Goal: Communication & Community: Ask a question

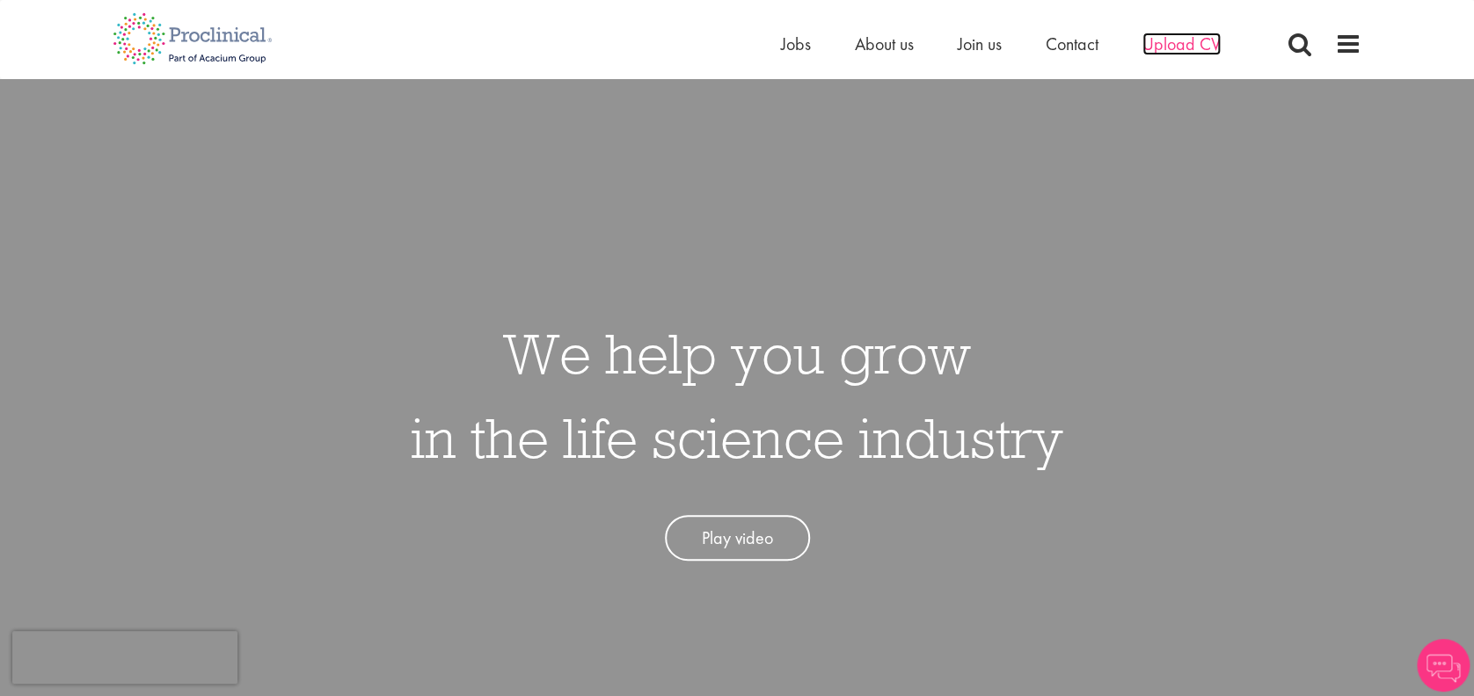
click at [1181, 47] on span "Upload CV" at bounding box center [1181, 44] width 78 height 23
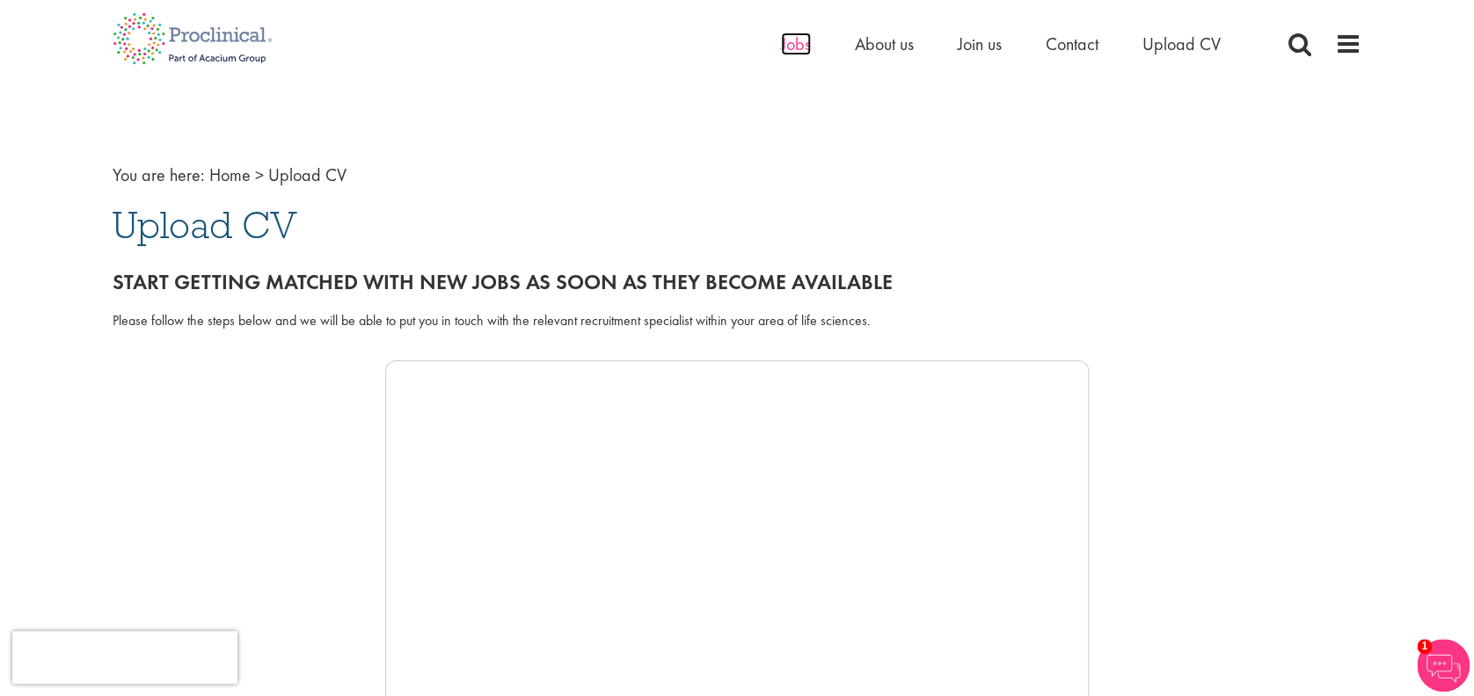
click at [788, 43] on span "Jobs" at bounding box center [796, 44] width 30 height 23
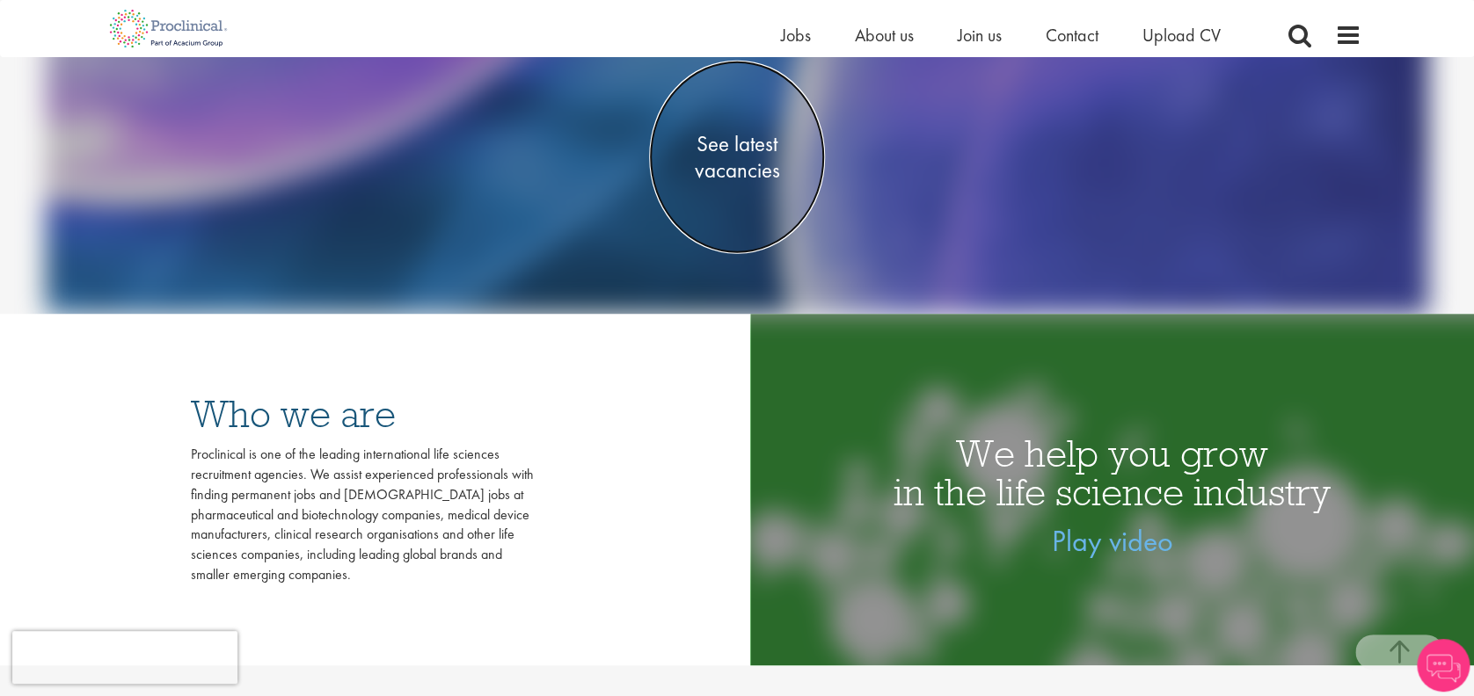
scroll to position [352, 0]
click at [754, 147] on span "See latest vacancies" at bounding box center [737, 156] width 176 height 53
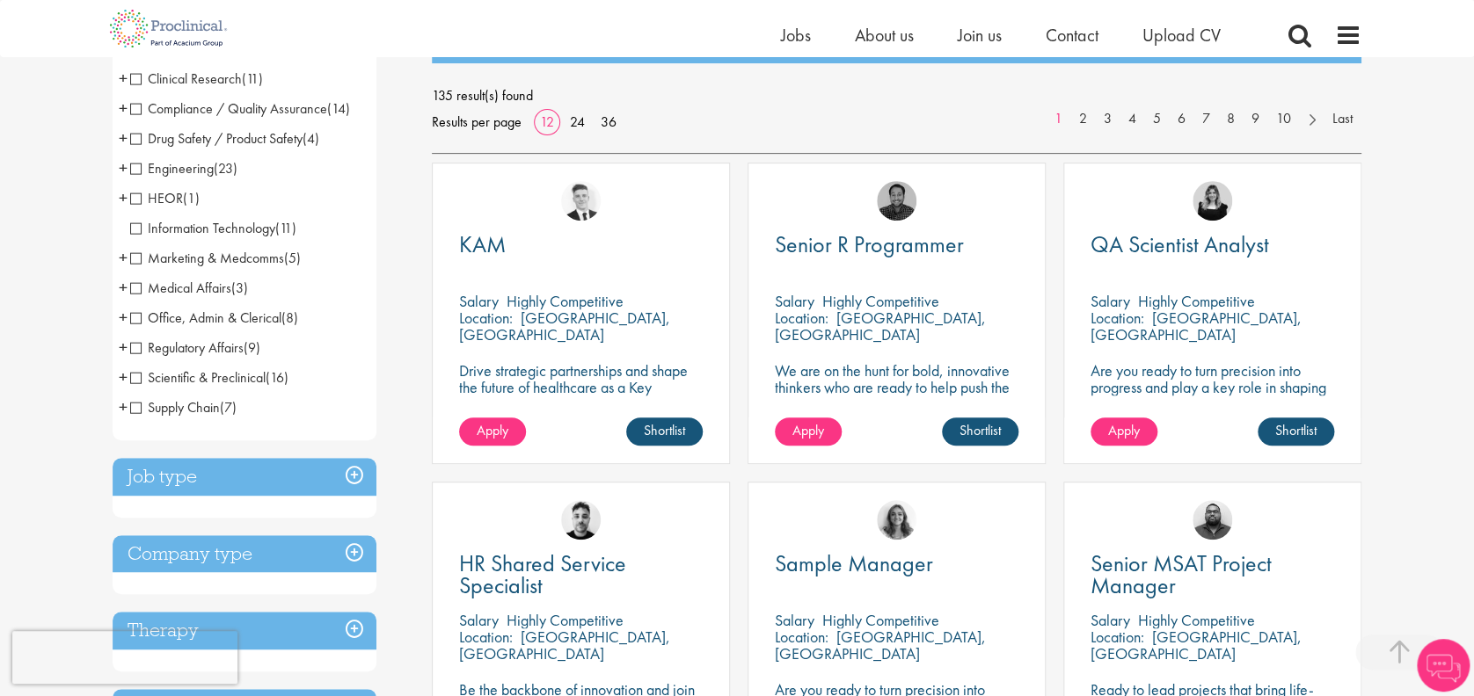
scroll to position [469, 0]
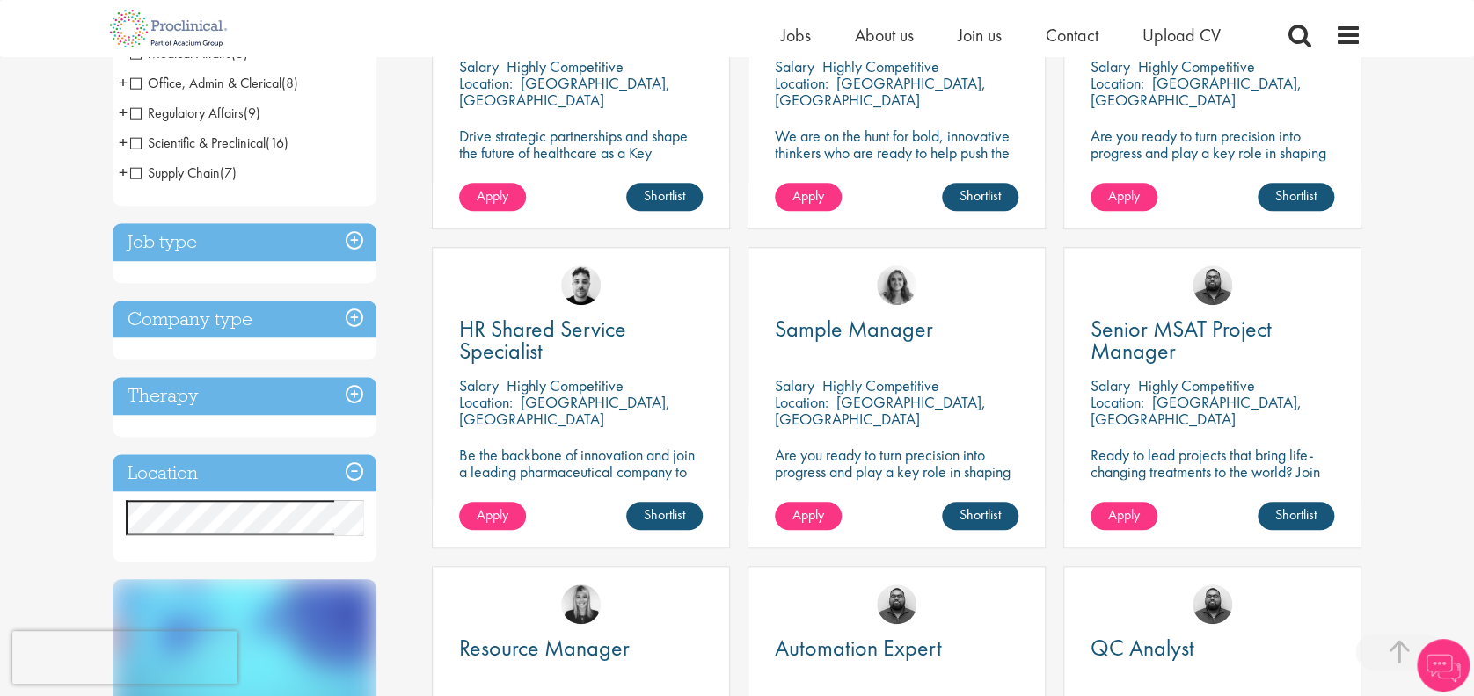
click at [281, 471] on h3 "Location" at bounding box center [245, 474] width 264 height 38
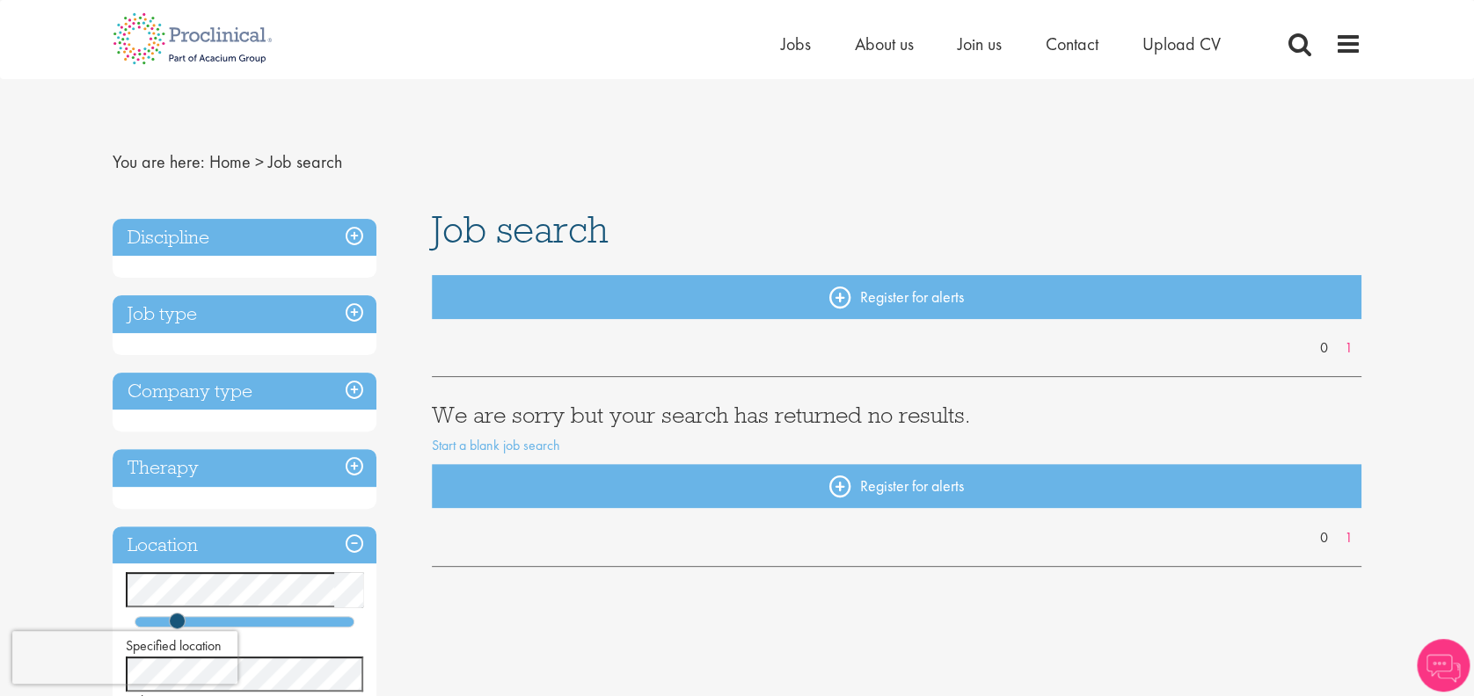
scroll to position [352, 0]
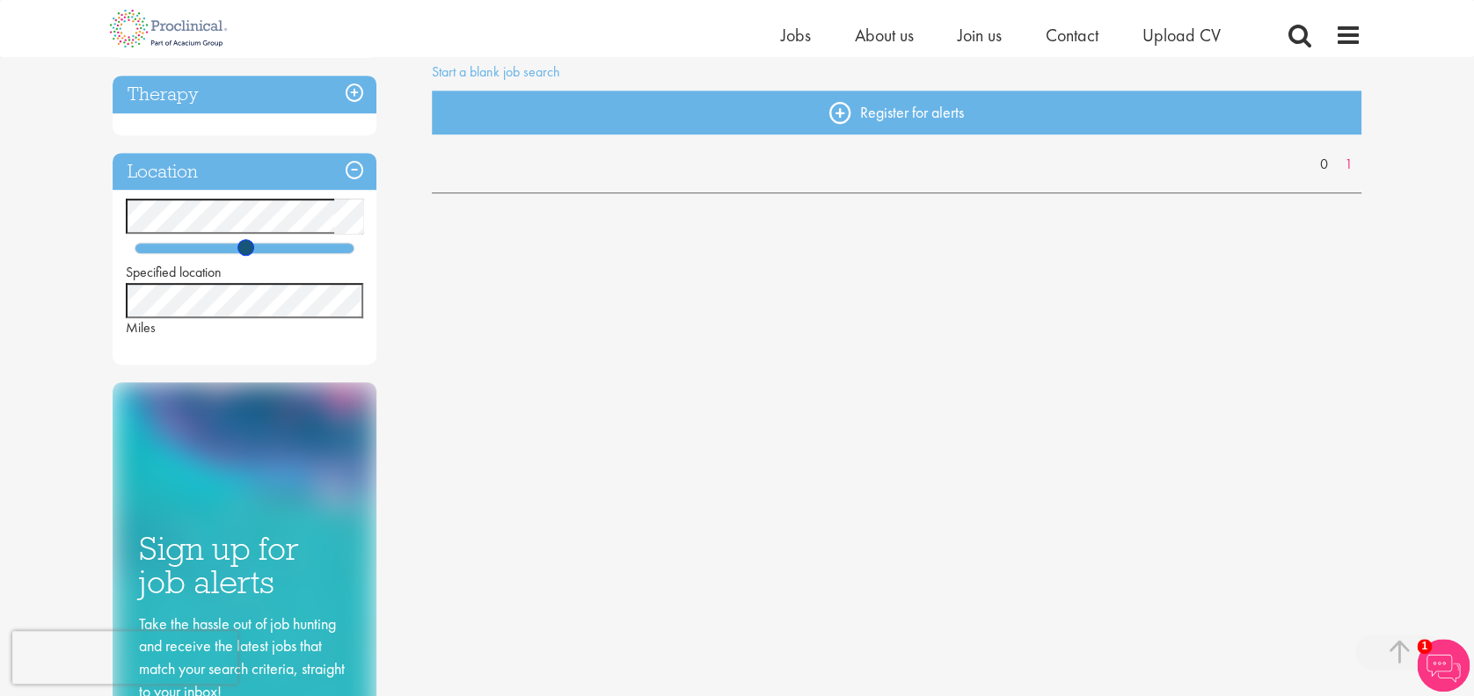
drag, startPoint x: 183, startPoint y: 244, endPoint x: 262, endPoint y: 245, distance: 79.1
click at [262, 245] on div at bounding box center [245, 248] width 220 height 11
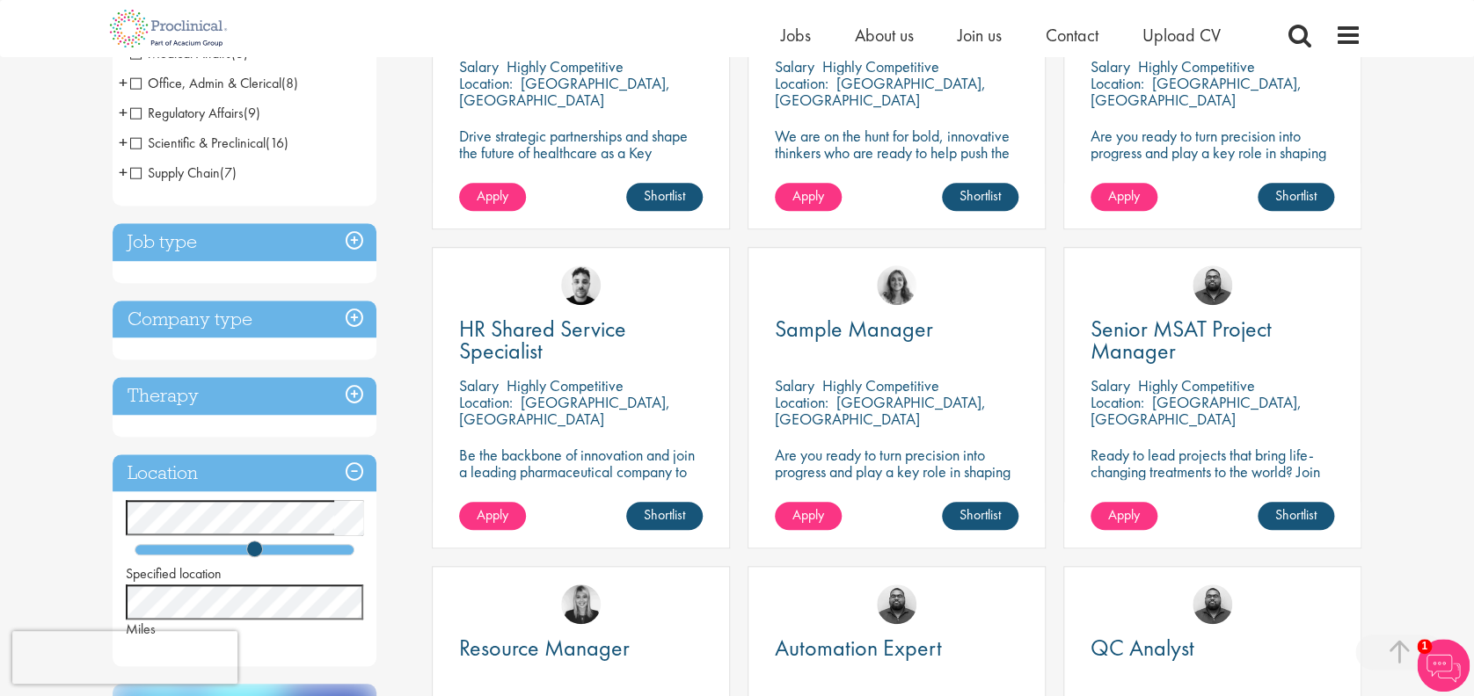
scroll to position [703, 0]
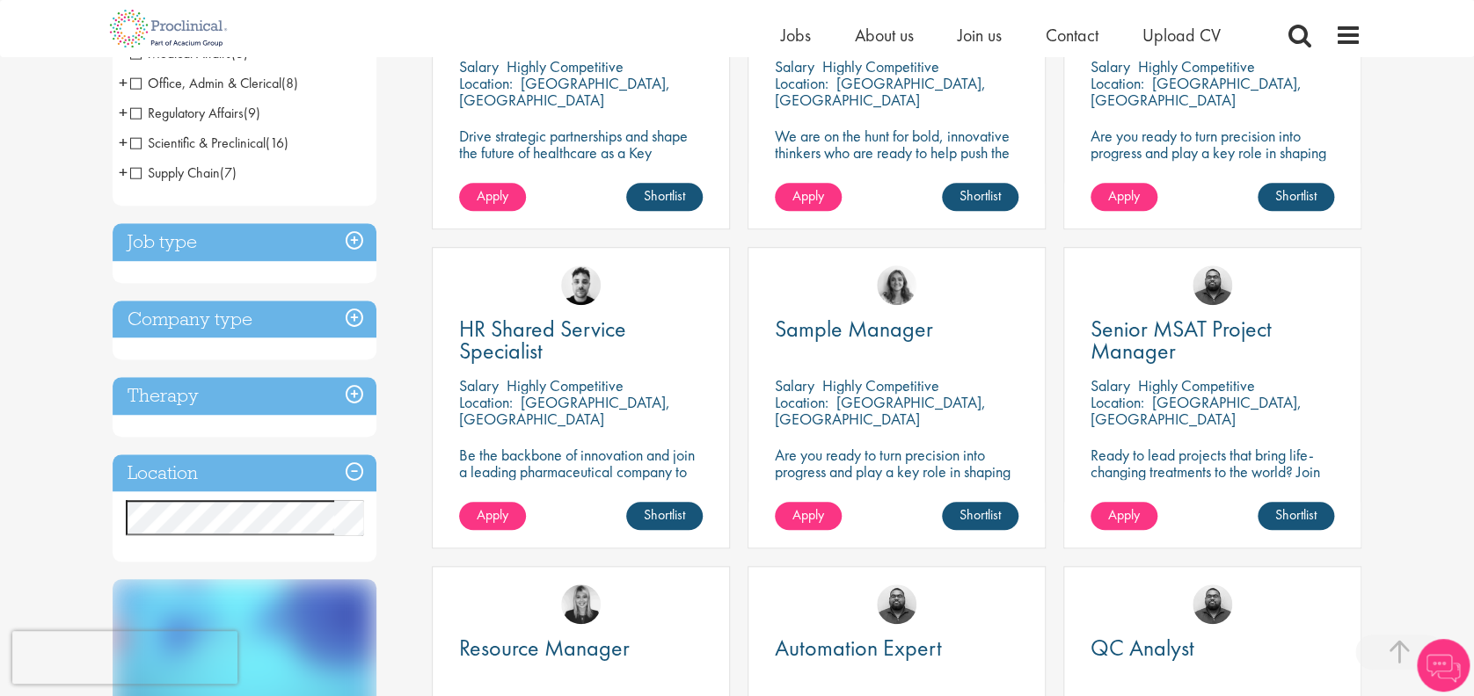
scroll to position [586, 0]
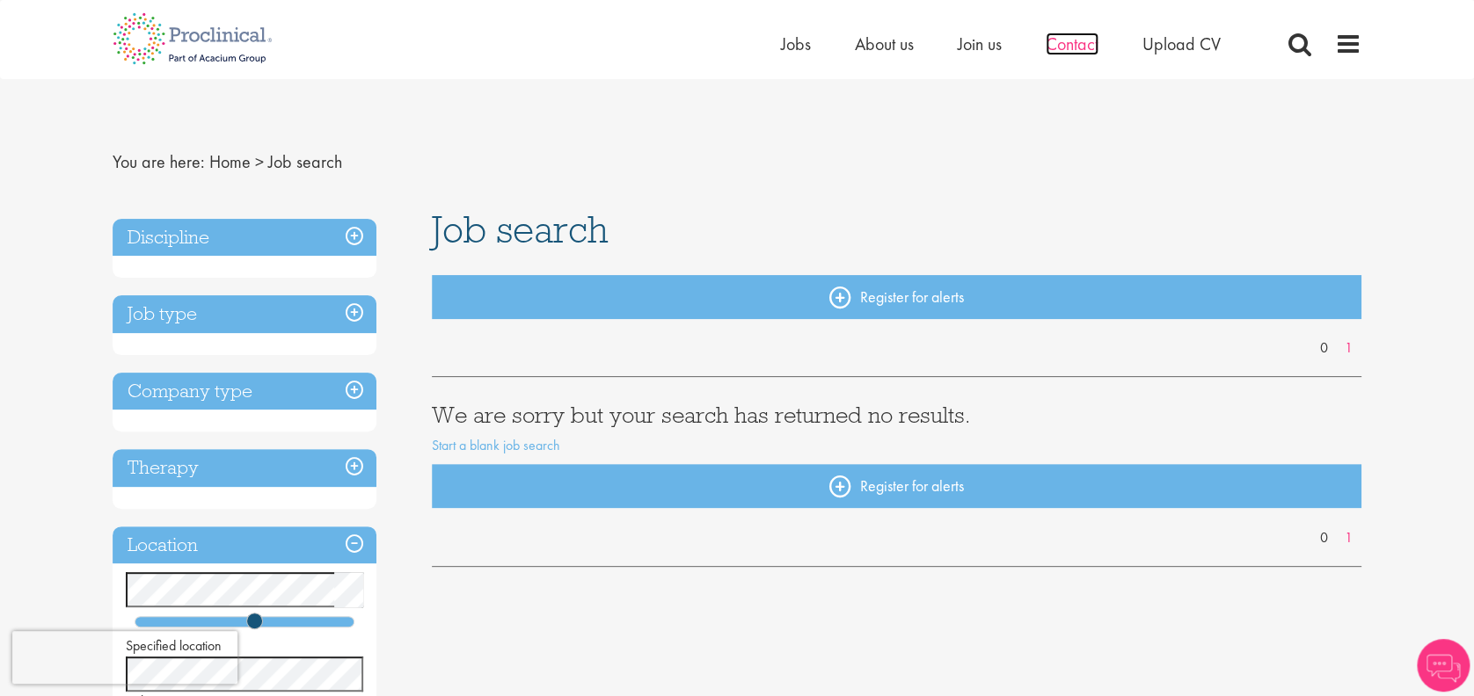
click at [1060, 40] on span "Contact" at bounding box center [1071, 44] width 53 height 23
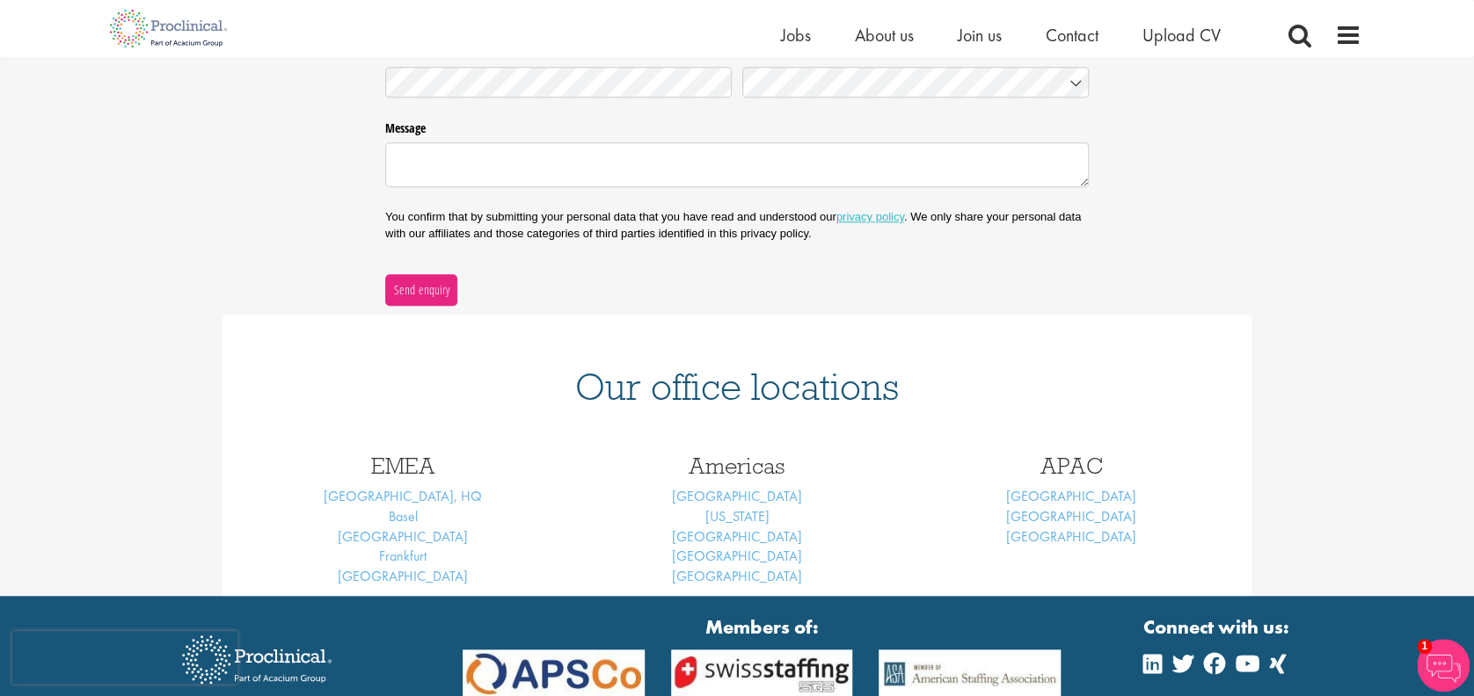
scroll to position [117, 0]
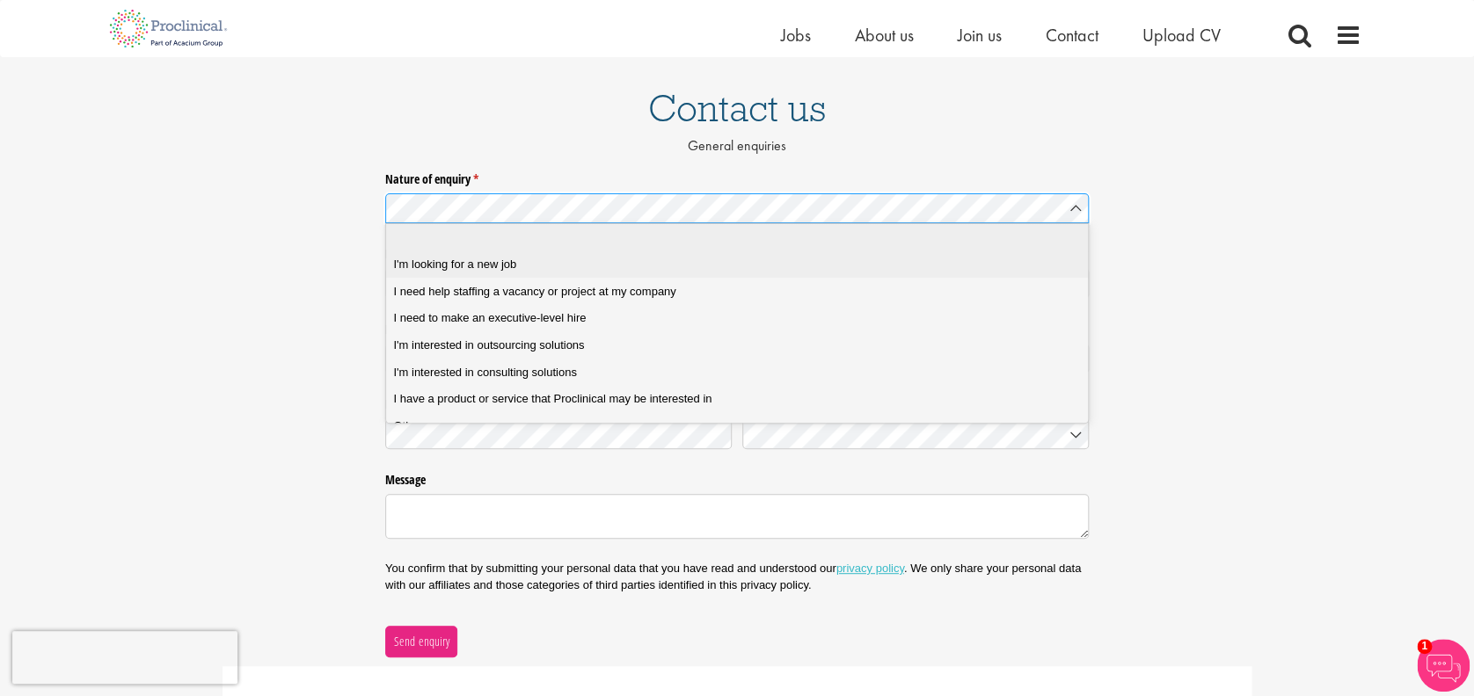
click at [485, 261] on span "I'm looking for a new job" at bounding box center [454, 265] width 123 height 16
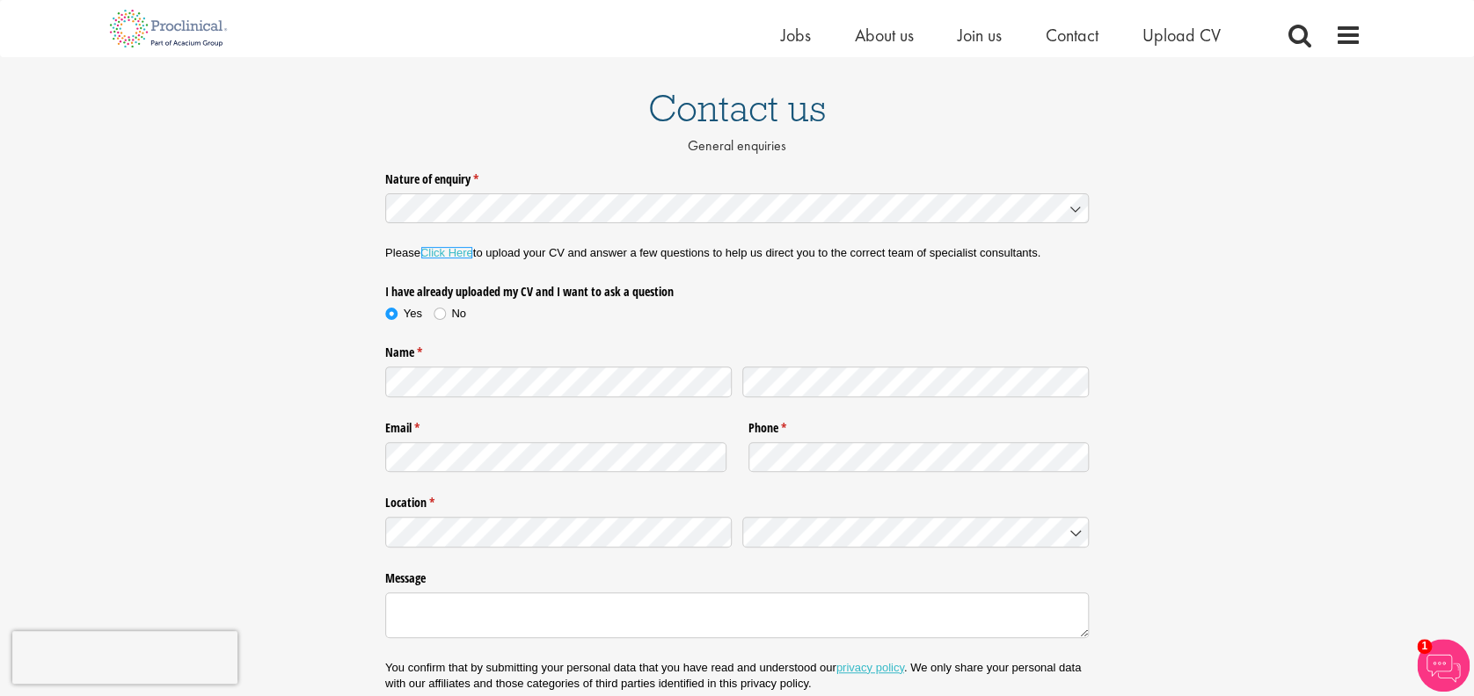
click at [462, 250] on link "Click Here" at bounding box center [446, 252] width 53 height 13
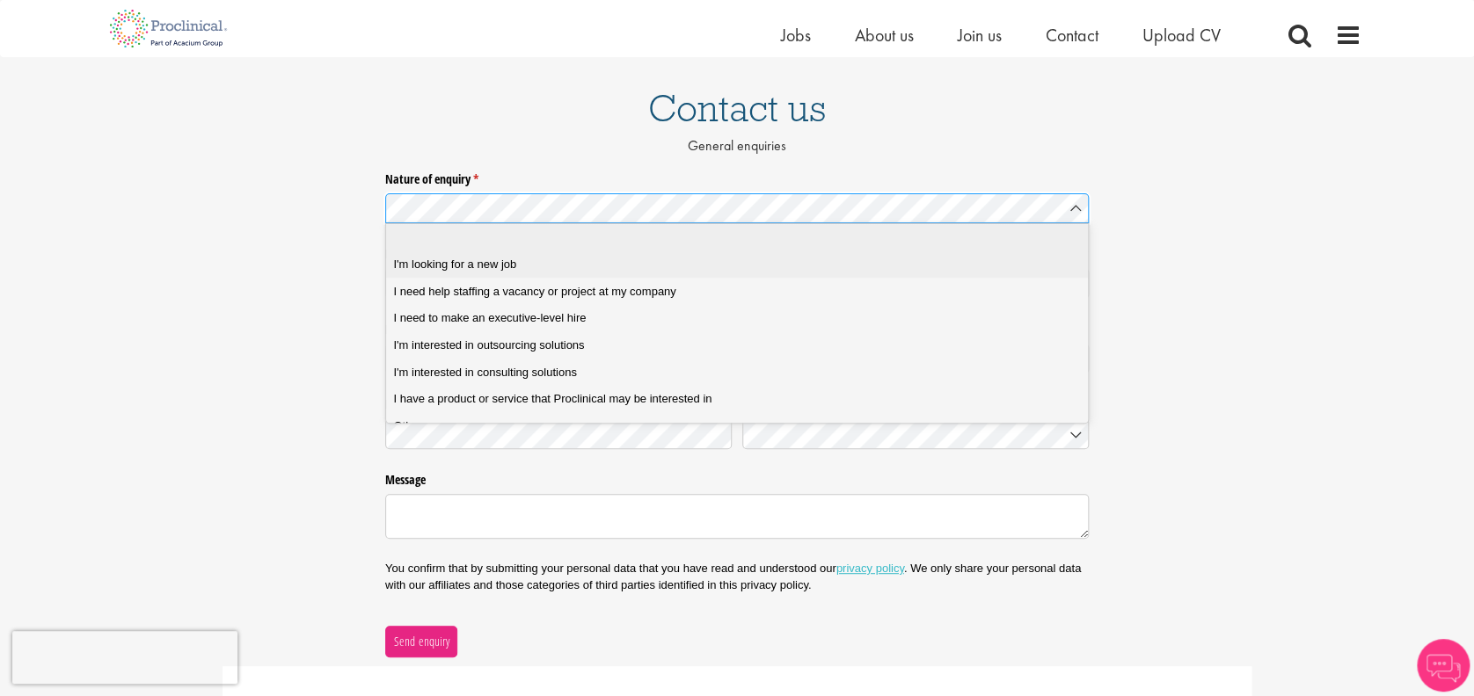
click at [457, 258] on span "I'm looking for a new job" at bounding box center [454, 265] width 123 height 16
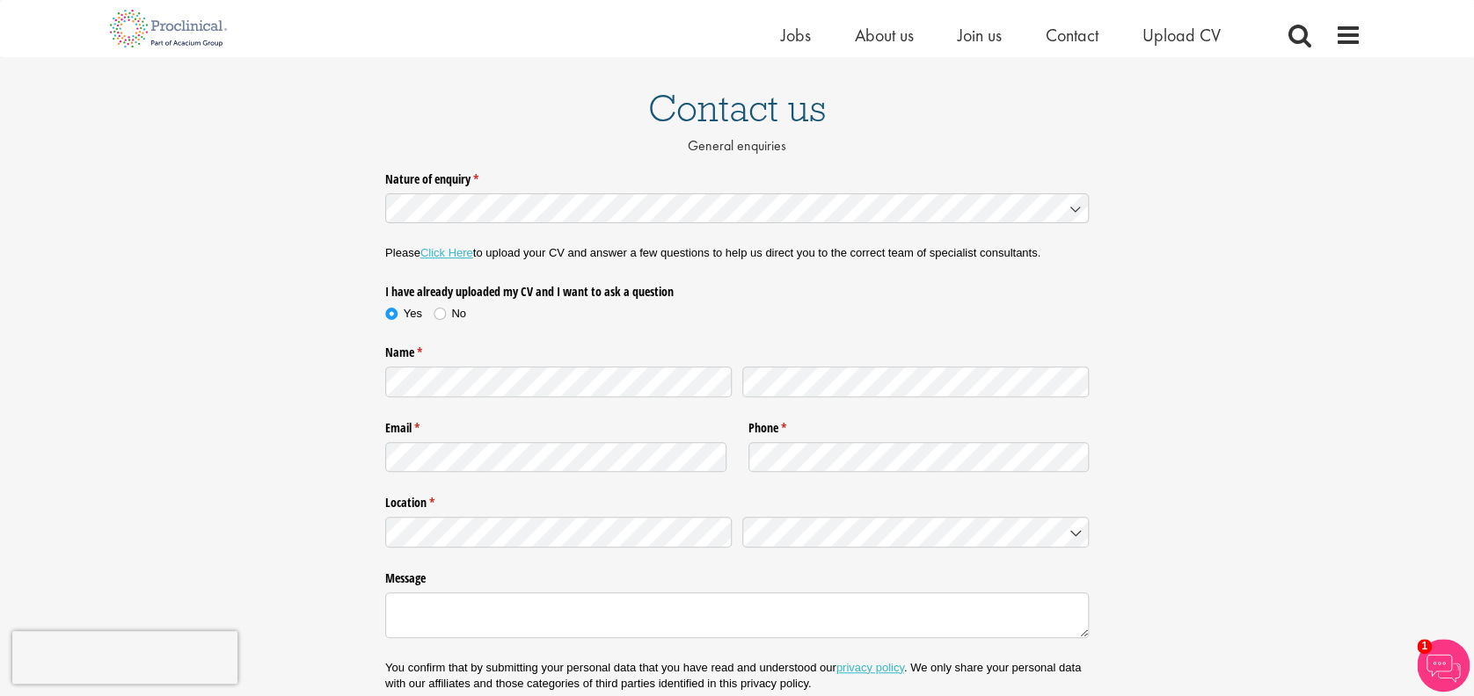
click at [774, 367] on div at bounding box center [915, 379] width 346 height 36
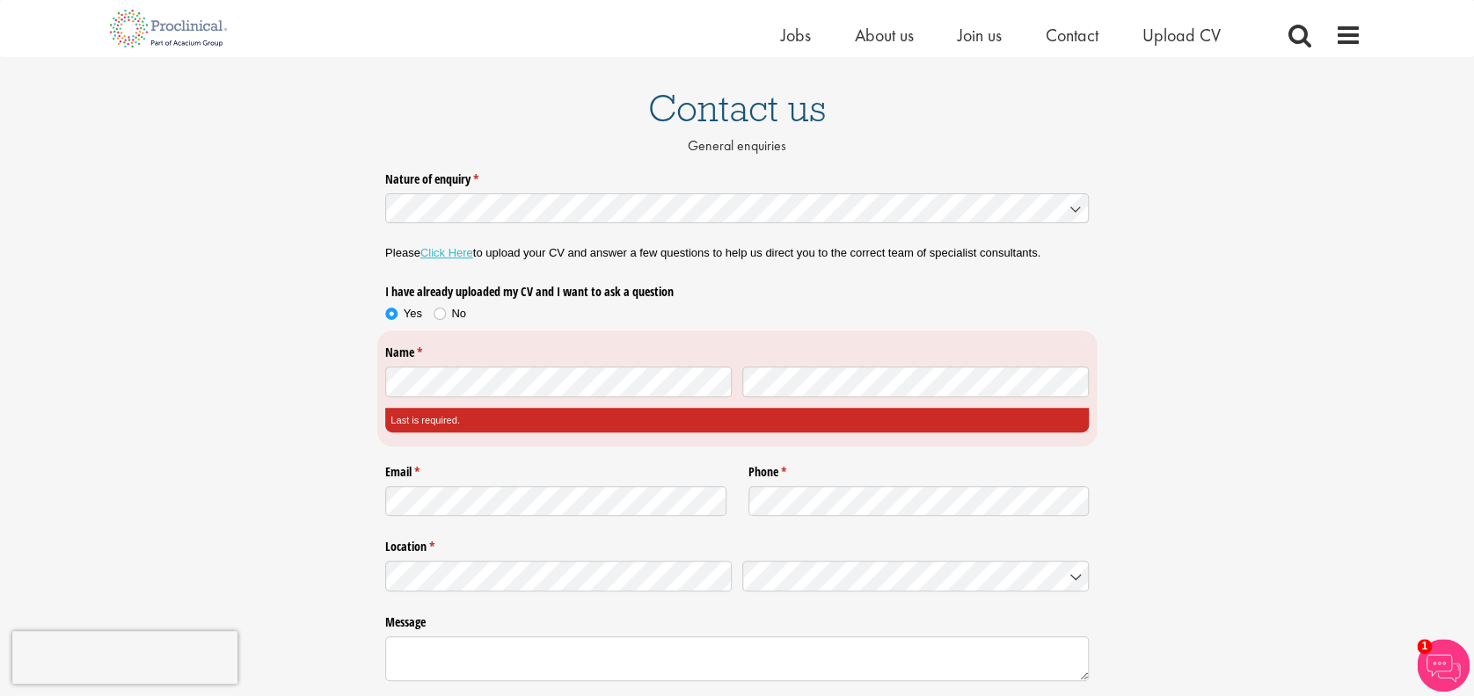
drag, startPoint x: 190, startPoint y: 498, endPoint x: 251, endPoint y: 486, distance: 61.7
click at [190, 498] on div "Nature of enquiry * (required) Please Click Here to upload your CV and answer a…" at bounding box center [737, 482] width 1474 height 636
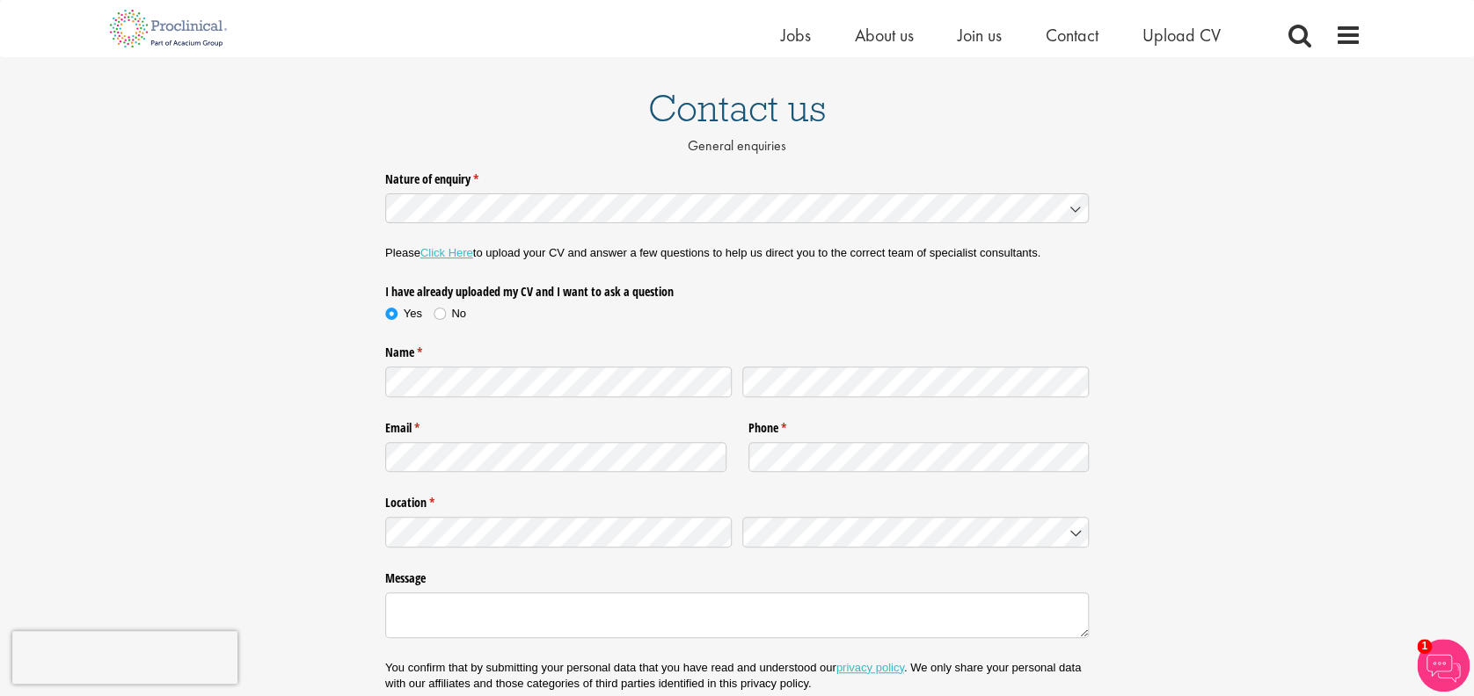
scroll to position [352, 0]
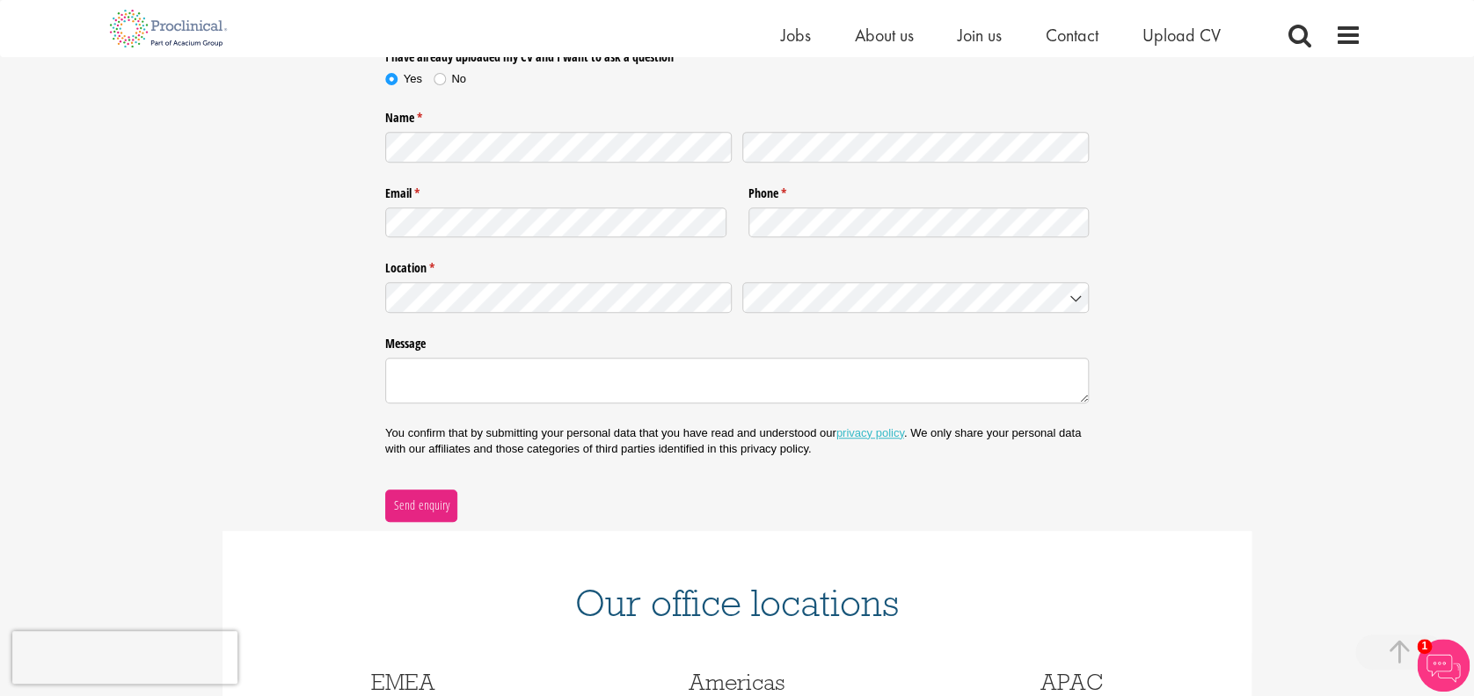
click at [338, 387] on div "Nature of enquiry * (required) Please Click Here to upload your CV and answer a…" at bounding box center [737, 226] width 1474 height 592
click at [468, 383] on textarea "Message" at bounding box center [736, 381] width 703 height 46
paste textarea "Dear concern, I hope this message finds you well. I am writing to express my in…"
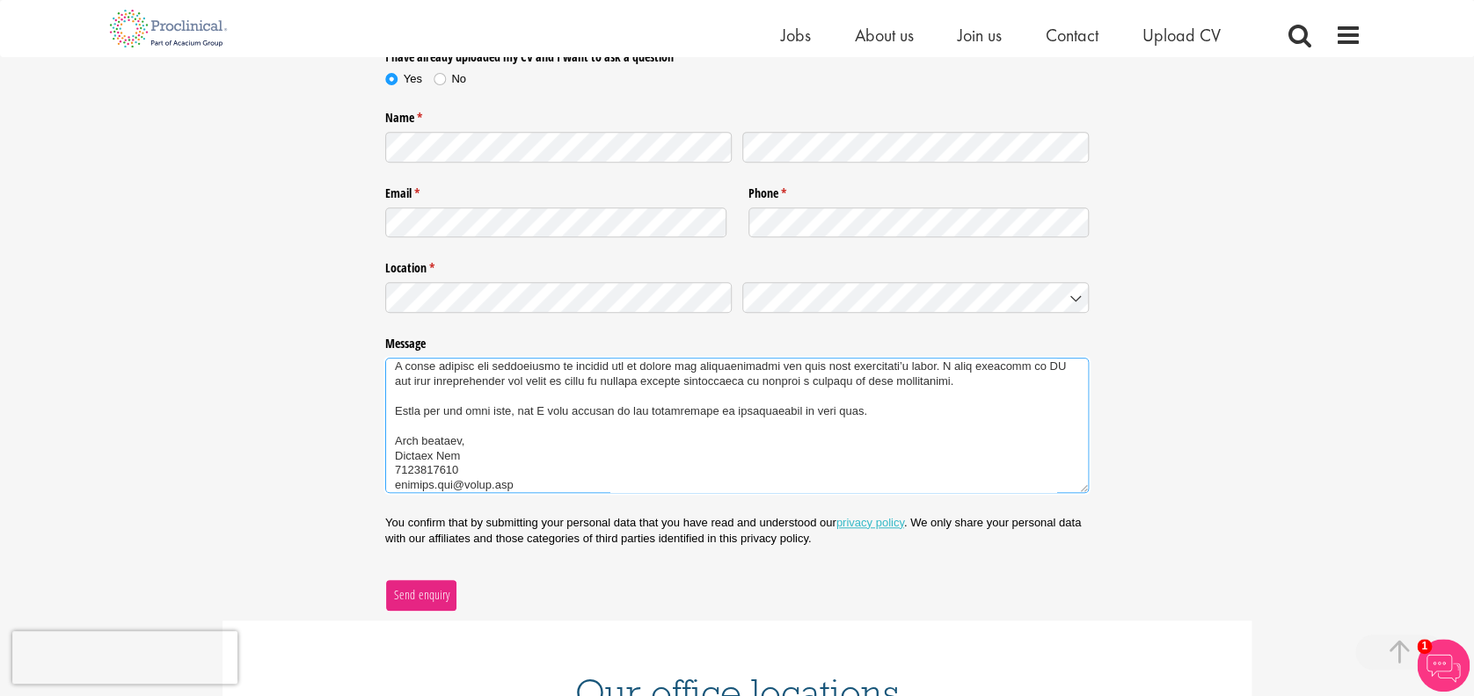
type textarea "Dear concern, I hope this message finds you well. I am writing to express my in…"
click at [429, 589] on span "Send enquiry" at bounding box center [421, 595] width 57 height 19
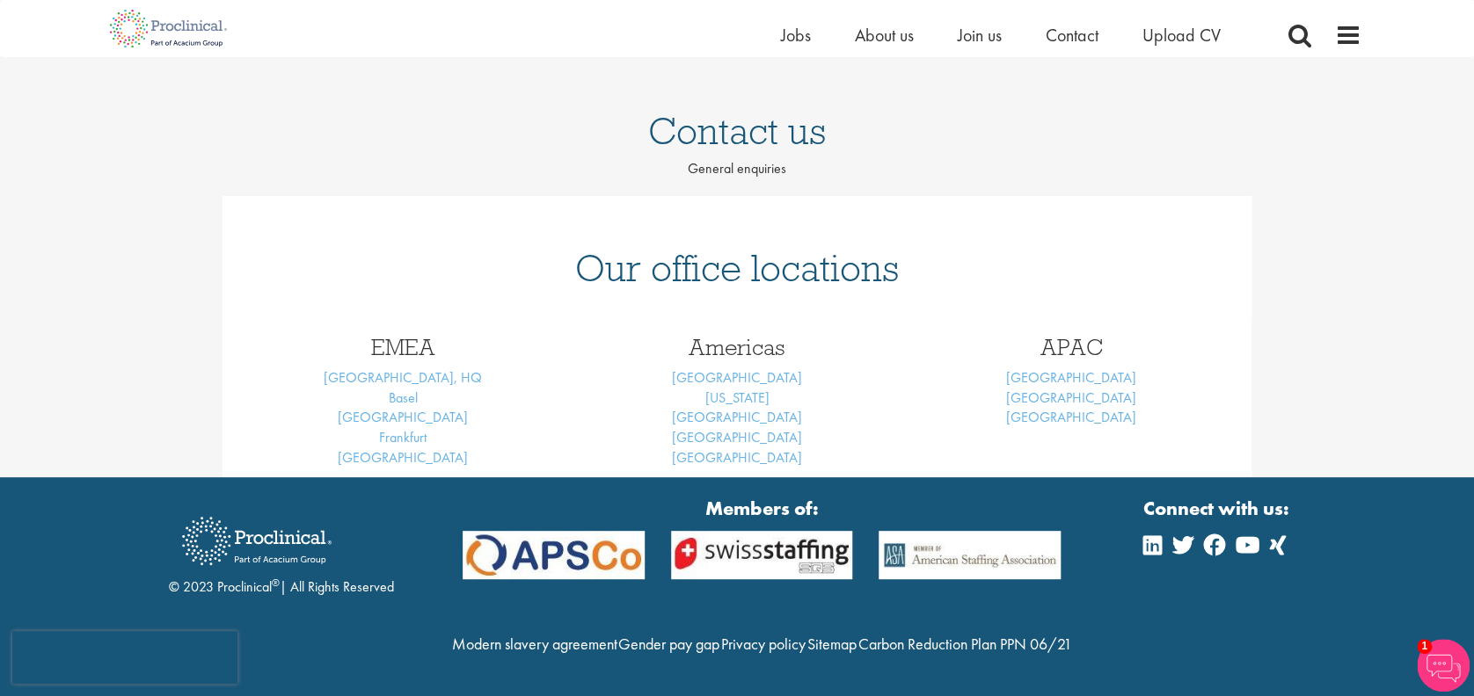
scroll to position [132, 0]
